Goal: Answer question/provide support: Share knowledge or assist other users

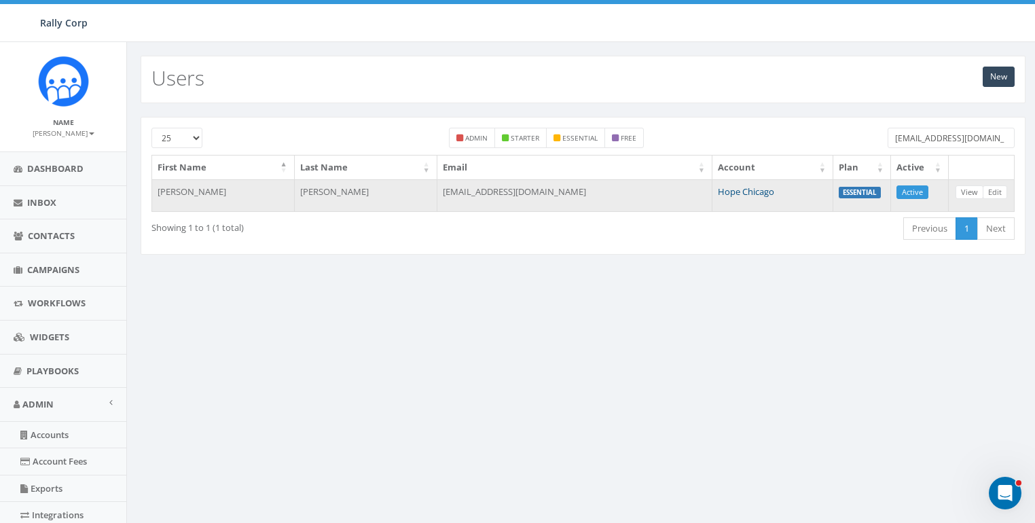
type input "givehope@hopechicago.org"
click at [724, 187] on link "Hope Chicago" at bounding box center [746, 191] width 56 height 12
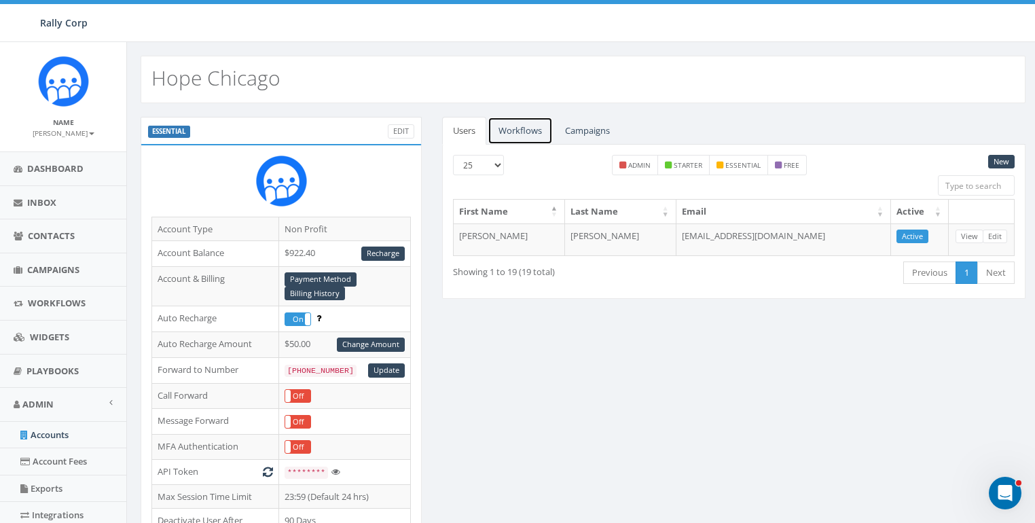
click at [521, 134] on link "Workflows" at bounding box center [519, 131] width 65 height 28
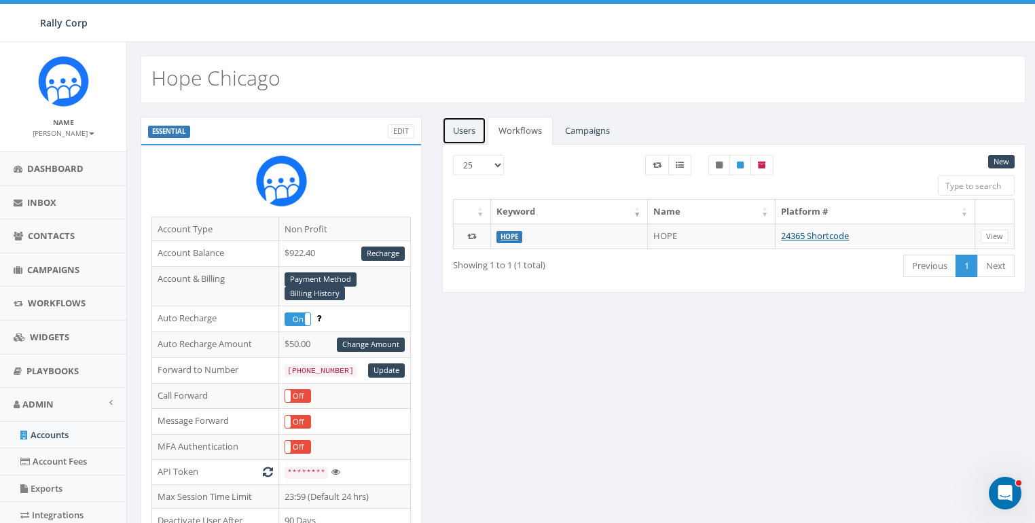
click at [464, 134] on link "Users" at bounding box center [464, 131] width 44 height 28
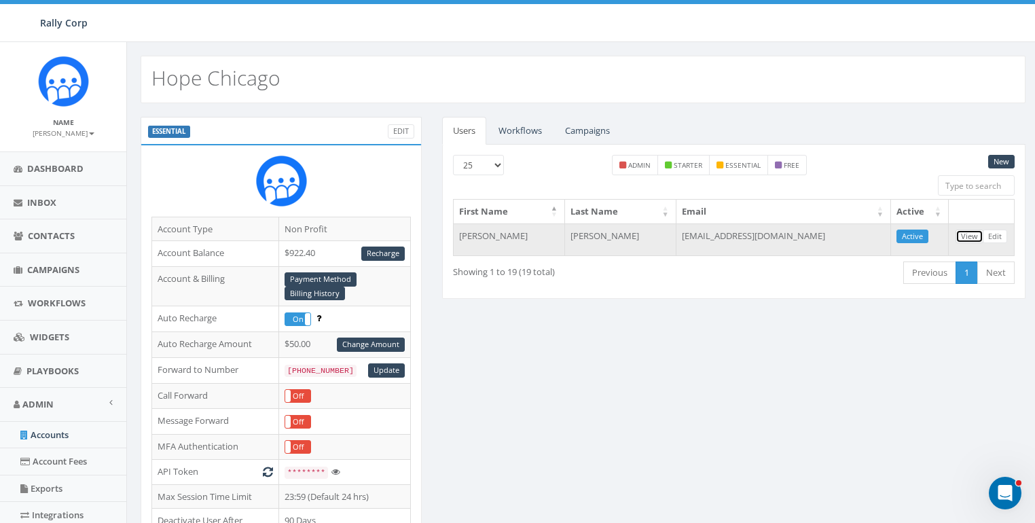
click at [974, 234] on link "View" at bounding box center [969, 236] width 28 height 14
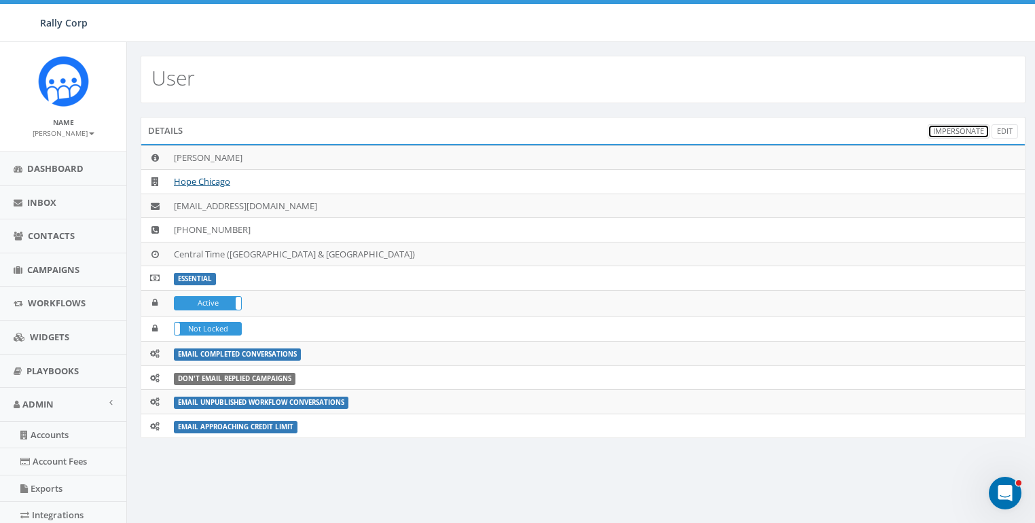
click at [959, 133] on link "Impersonate" at bounding box center [958, 131] width 62 height 14
